Goal: Task Accomplishment & Management: Complete application form

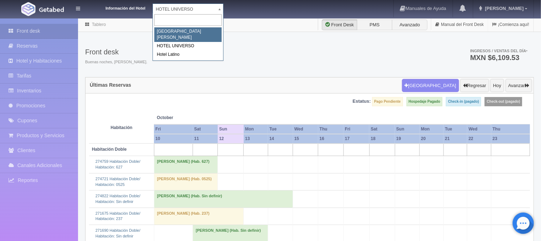
select select "357"
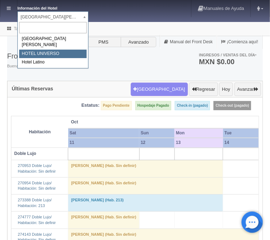
select select "358"
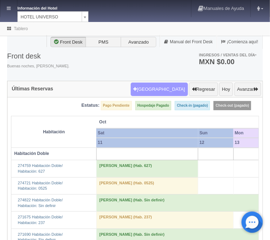
click at [164, 86] on button "Nueva Reserva" at bounding box center [159, 89] width 57 height 13
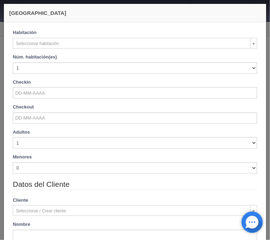
checkbox input "false"
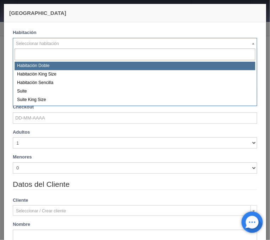
select select "583"
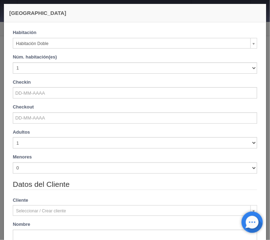
checkbox input "false"
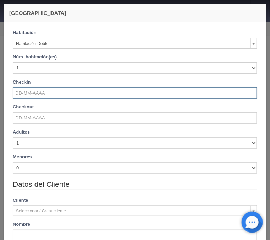
click at [34, 94] on input "text" at bounding box center [135, 92] width 244 height 11
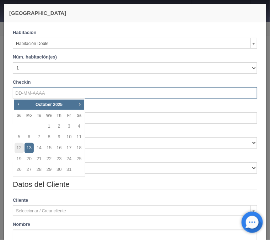
click at [79, 105] on span "Next" at bounding box center [80, 104] width 6 height 6
click at [78, 169] on link "29" at bounding box center [79, 170] width 9 height 10
type input "[DATE]"
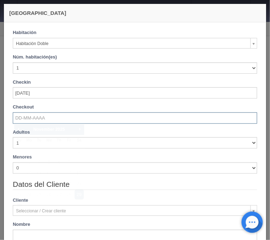
click at [33, 120] on input "text" at bounding box center [135, 117] width 244 height 11
checkbox input "false"
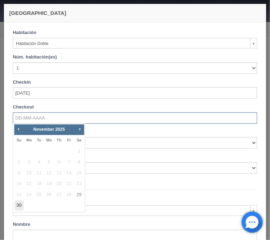
click at [18, 204] on link "30" at bounding box center [19, 205] width 9 height 10
type input "[DATE]"
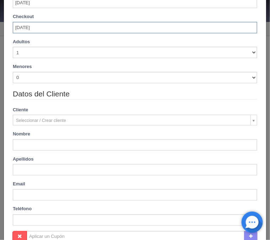
scroll to position [114, 0]
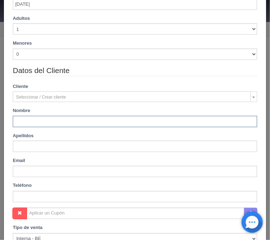
click at [18, 125] on input "text" at bounding box center [135, 121] width 244 height 11
checkbox input "false"
type input "1030.00"
checkbox input "false"
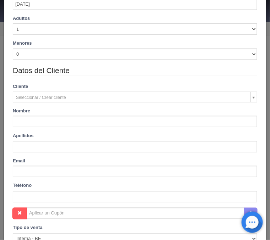
type input "[PERSON_NAME]"
type input "Wada"
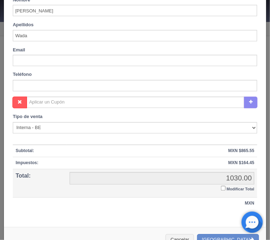
scroll to position [264, 0]
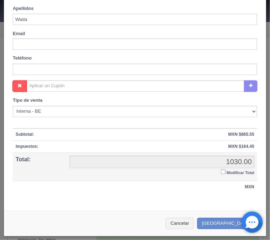
click at [221, 171] on input "Modificar Total" at bounding box center [223, 172] width 5 height 5
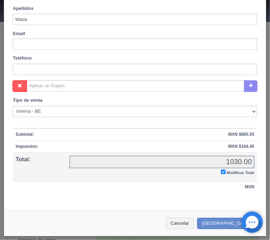
checkbox input "true"
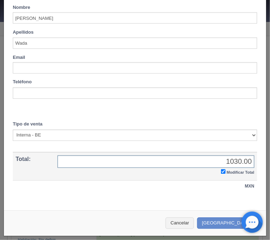
scroll to position [239, 0]
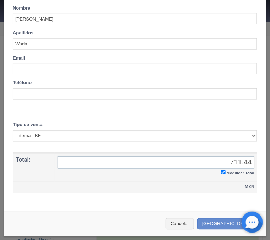
click at [236, 182] on td "MXN" at bounding box center [135, 188] width 244 height 12
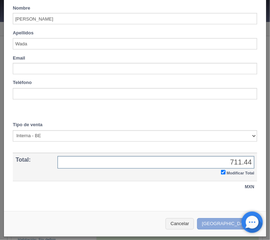
type input "711.44"
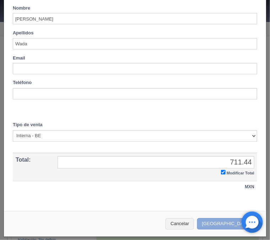
click at [227, 221] on button "Crear Reserva" at bounding box center [228, 225] width 62 height 12
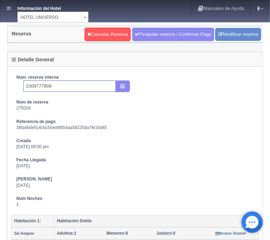
click at [63, 86] on input "2309777908" at bounding box center [69, 86] width 92 height 11
type input "2309777908 Expedia"
click at [122, 87] on icon "submit" at bounding box center [122, 85] width 5 height 5
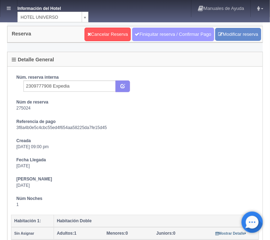
click at [164, 37] on link "Finiquitar reserva / Confirmar Pago" at bounding box center [173, 34] width 82 height 13
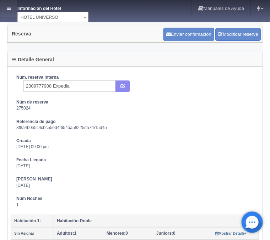
click at [13, 10] on link at bounding box center [8, 8] width 17 height 17
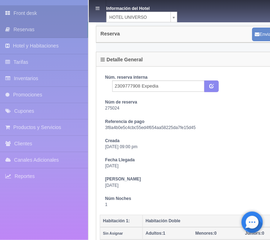
click at [29, 14] on link "Front desk" at bounding box center [44, 13] width 88 height 16
